Goal: Transaction & Acquisition: Purchase product/service

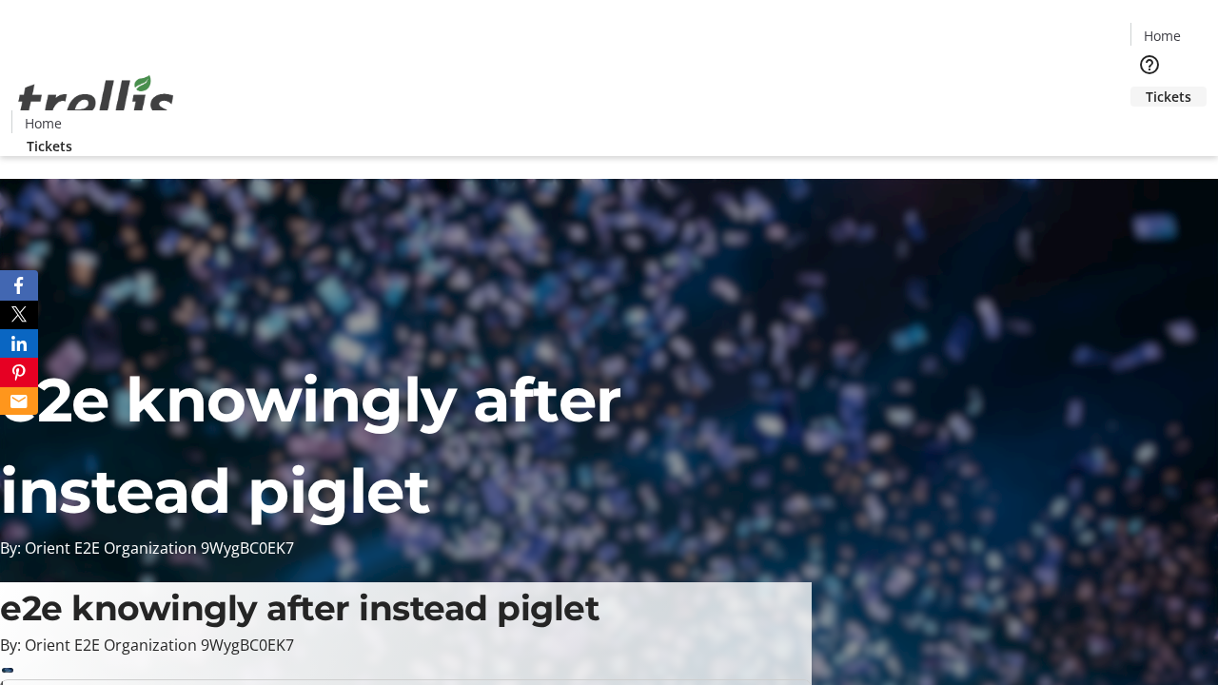
click at [1145, 87] on span "Tickets" at bounding box center [1168, 97] width 46 height 20
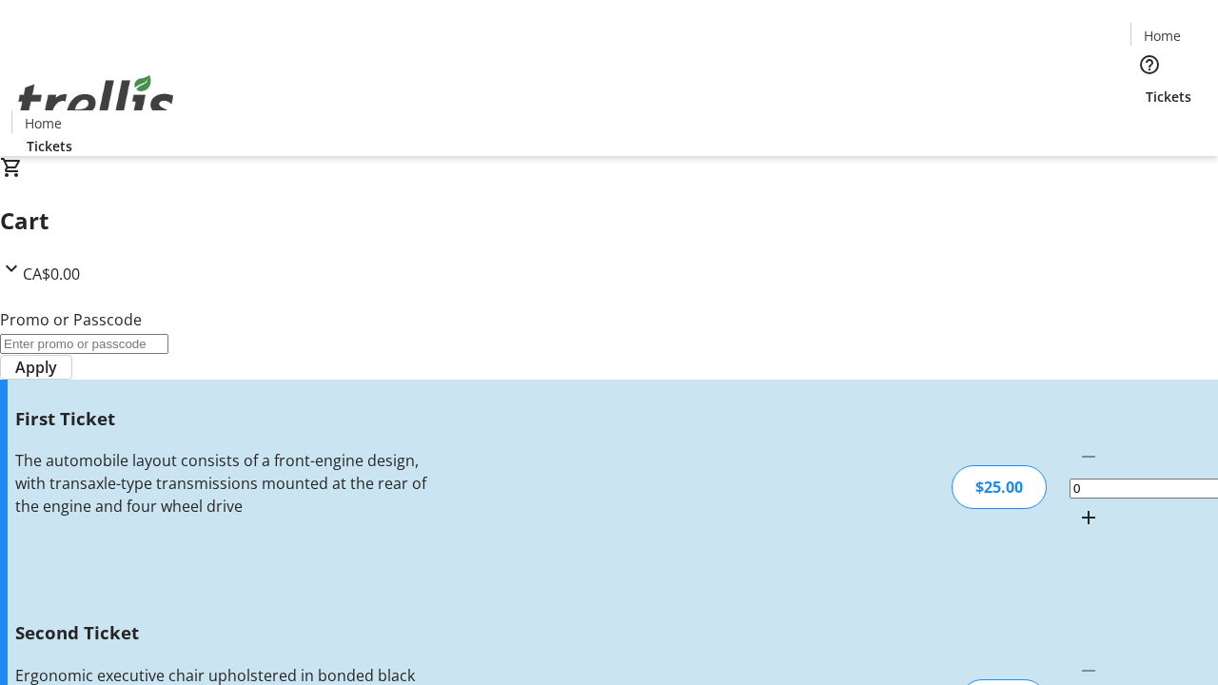
click at [1077, 506] on mat-icon "Increment by one" at bounding box center [1088, 517] width 23 height 23
type input "1"
type input "2"
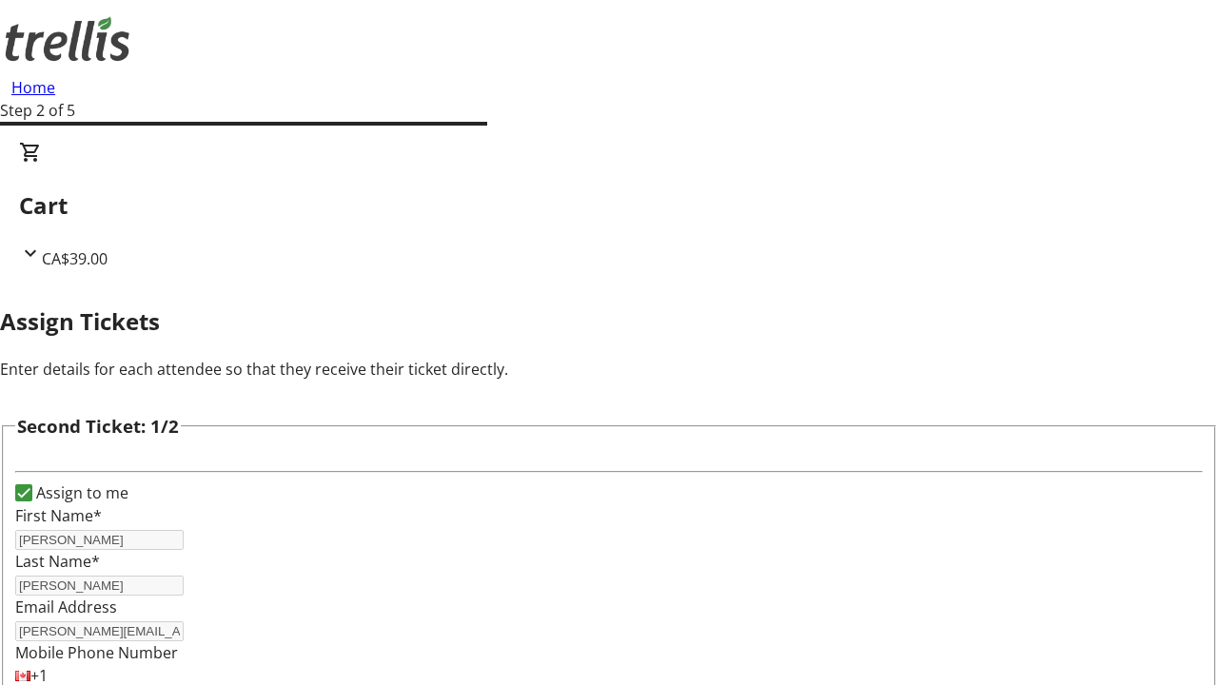
type input "[PERSON_NAME]"
type input "[PERSON_NAME][EMAIL_ADDRESS][DOMAIN_NAME]"
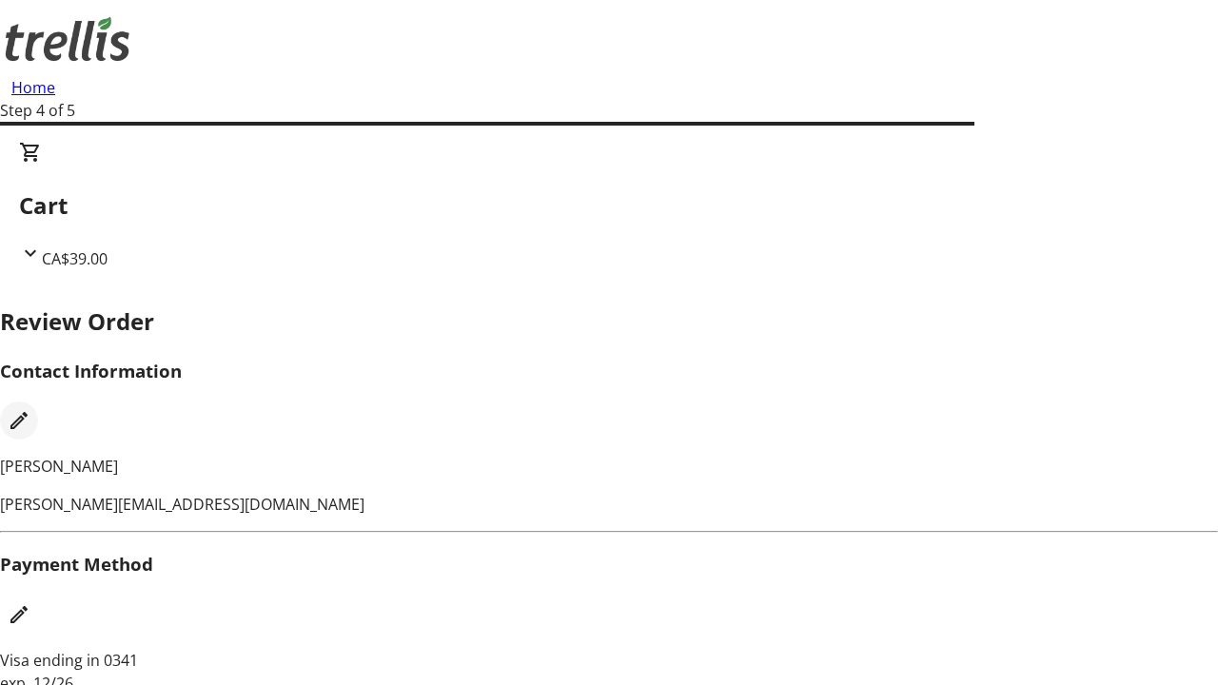
click at [30, 409] on mat-icon "Edit Contact Information" at bounding box center [19, 420] width 23 height 23
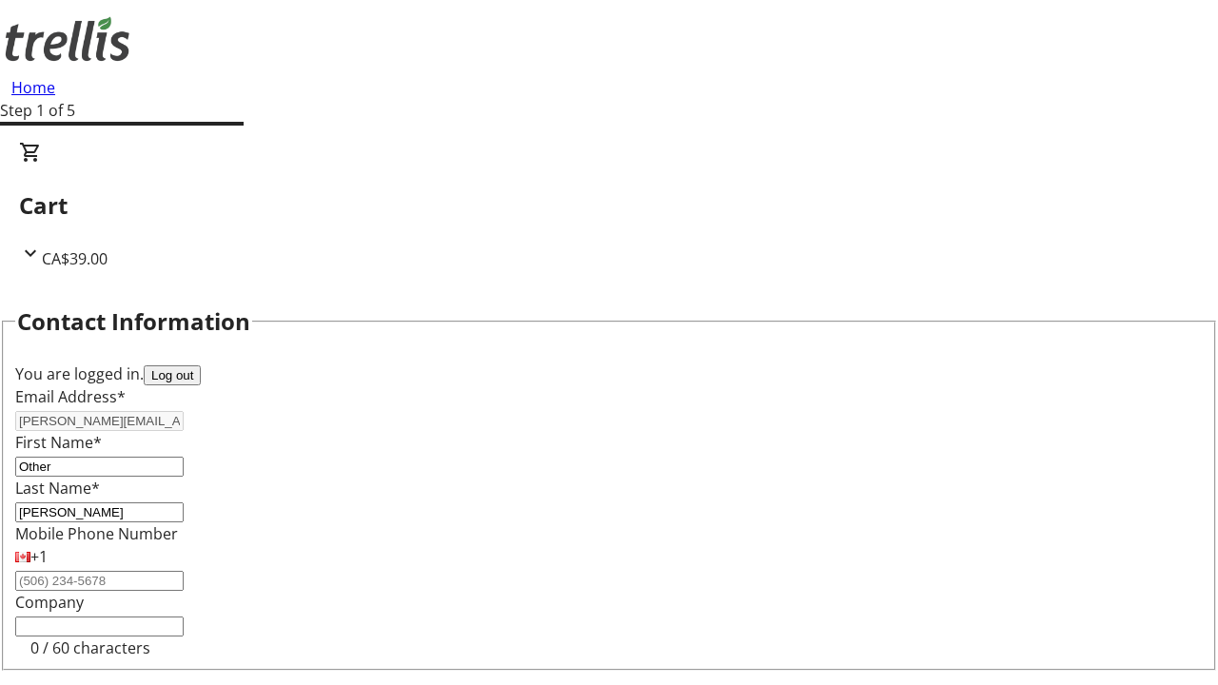
type input "Other"
type input "Name"
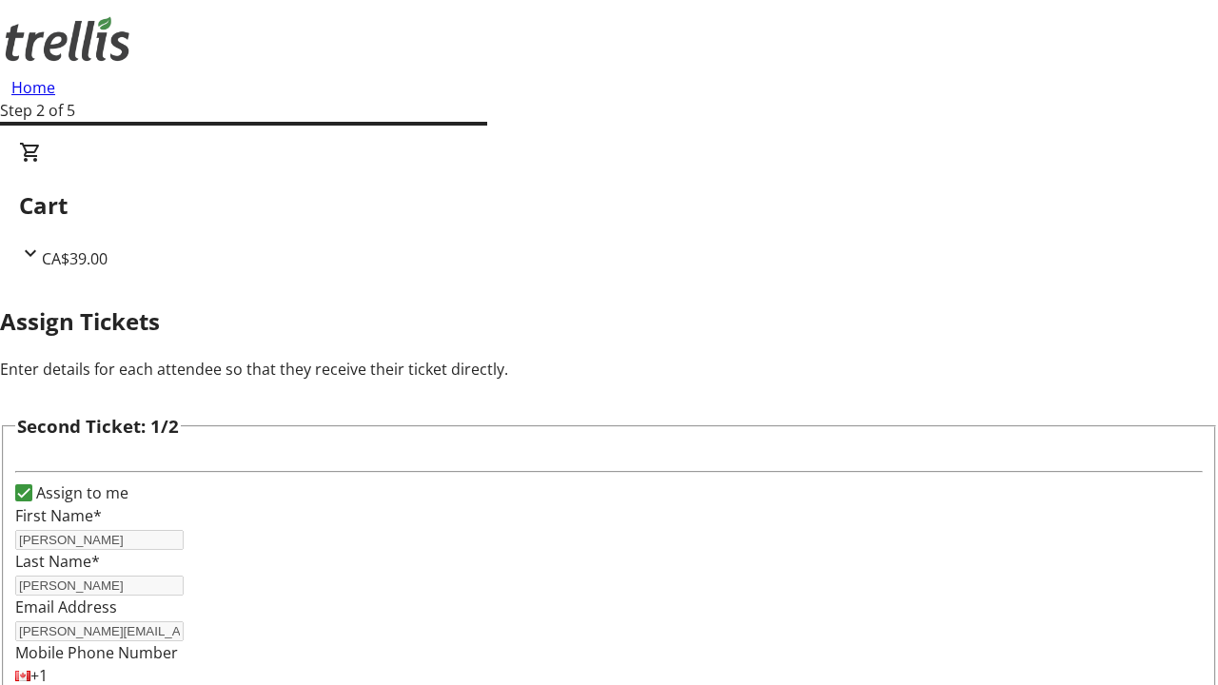
type input "New"
type input "Name"
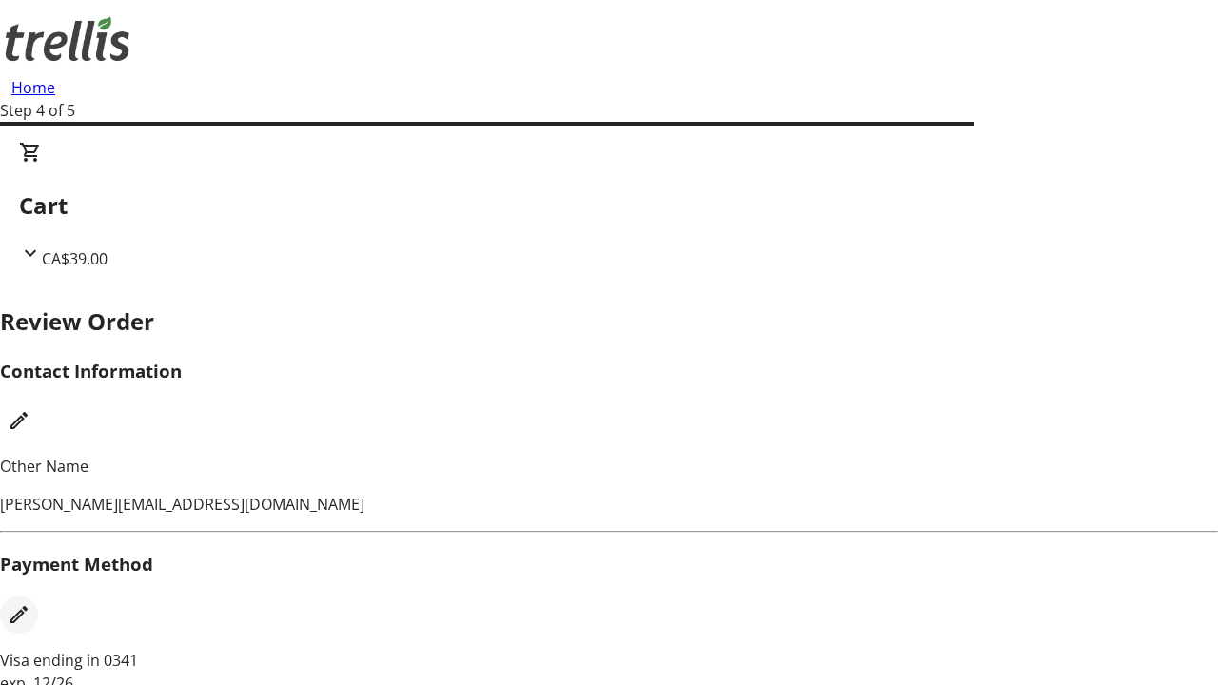
click at [30, 603] on mat-icon "Edit Payment Method" at bounding box center [19, 614] width 23 height 23
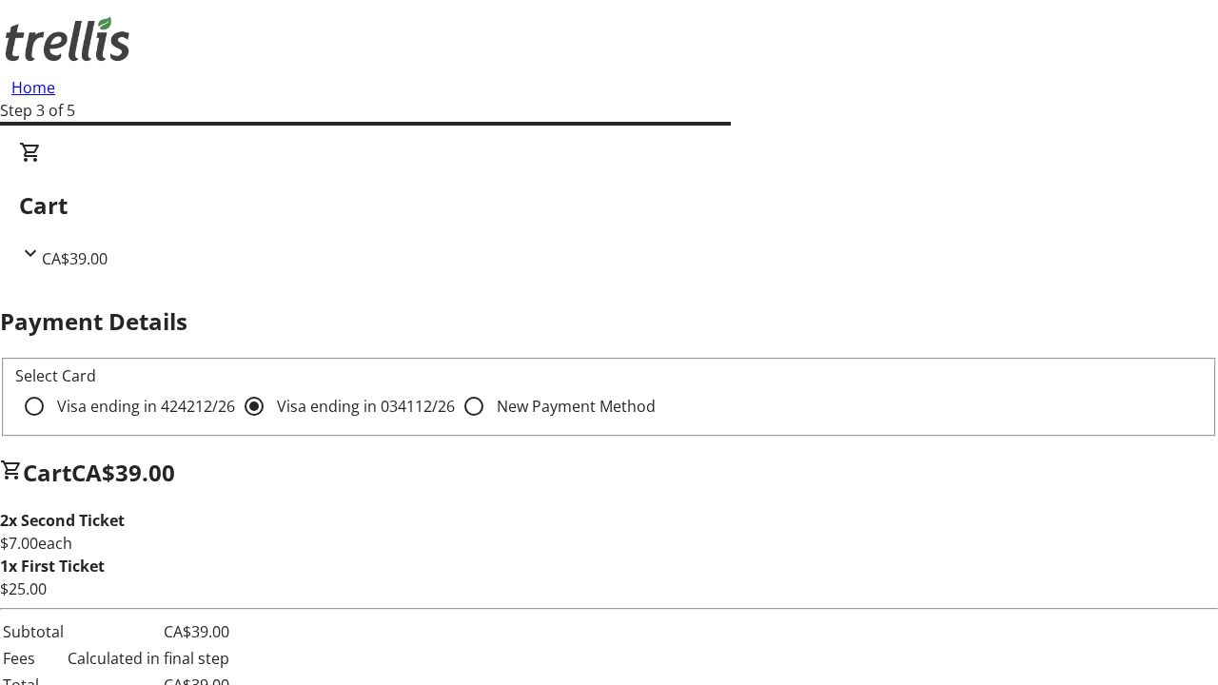
click at [53, 387] on input "Visa ending in 4242 12/26" at bounding box center [34, 406] width 38 height 38
radio input "true"
